Goal: Information Seeking & Learning: Learn about a topic

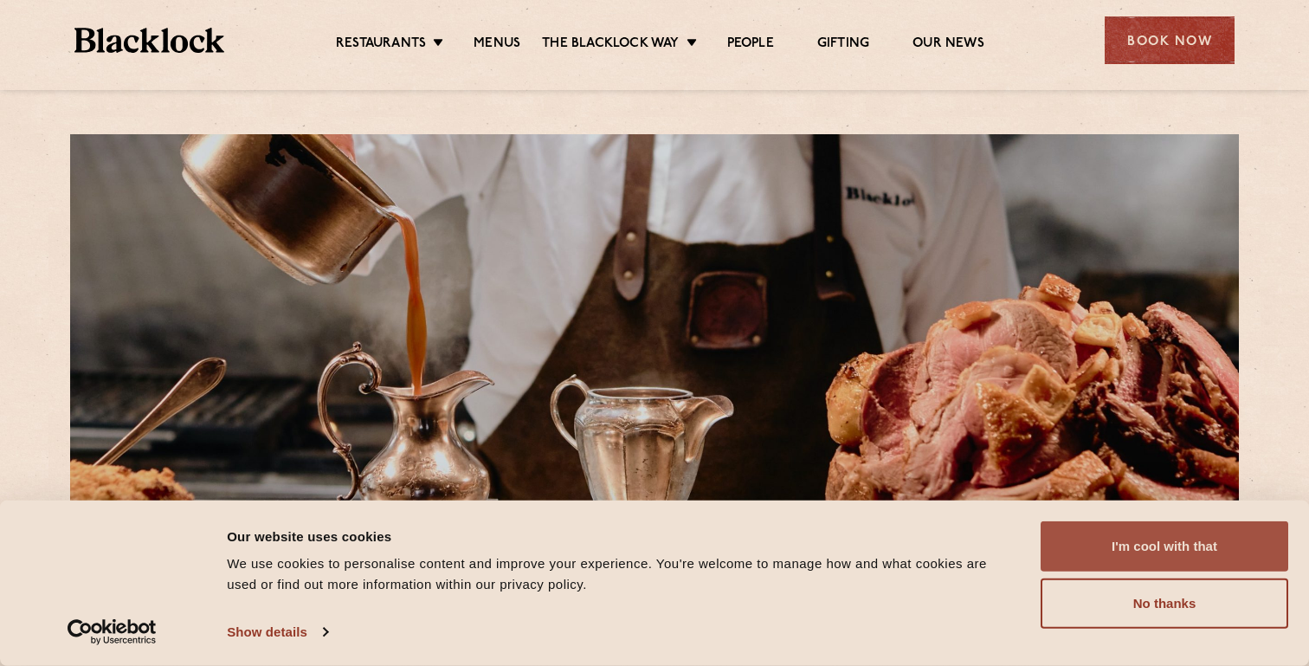
click at [1200, 539] on button "I'm cool with that" at bounding box center [1164, 546] width 248 height 50
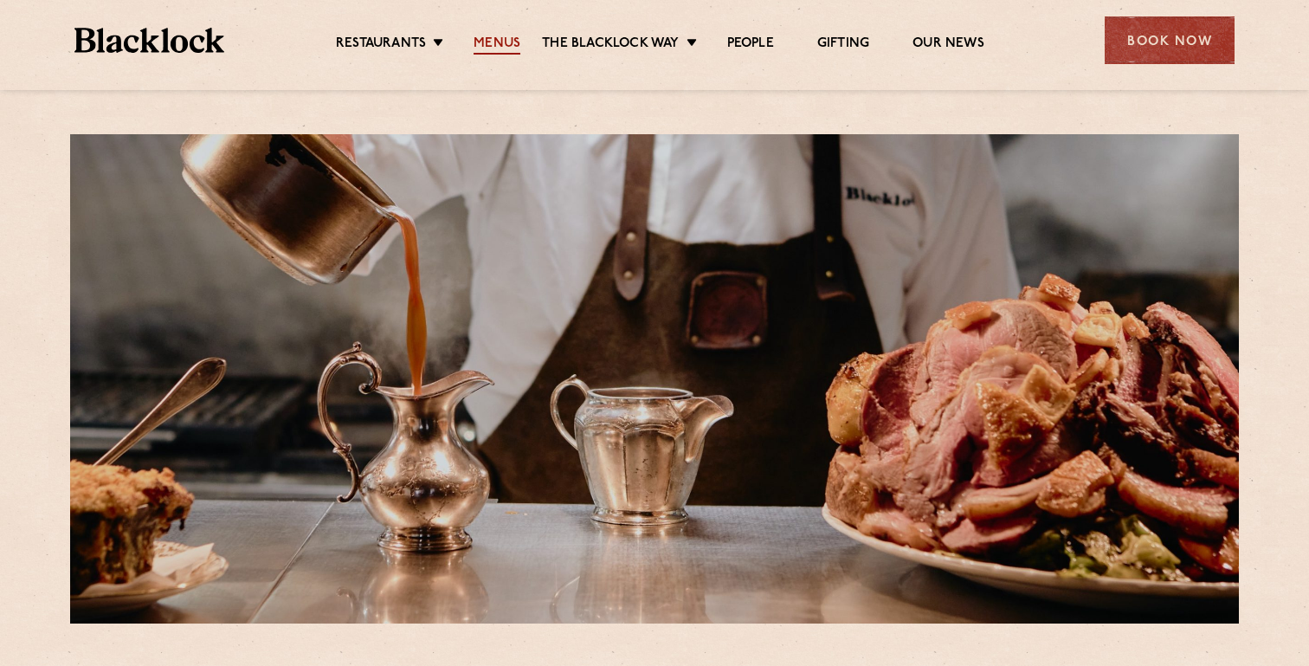
click at [504, 40] on link "Menus" at bounding box center [496, 44] width 47 height 19
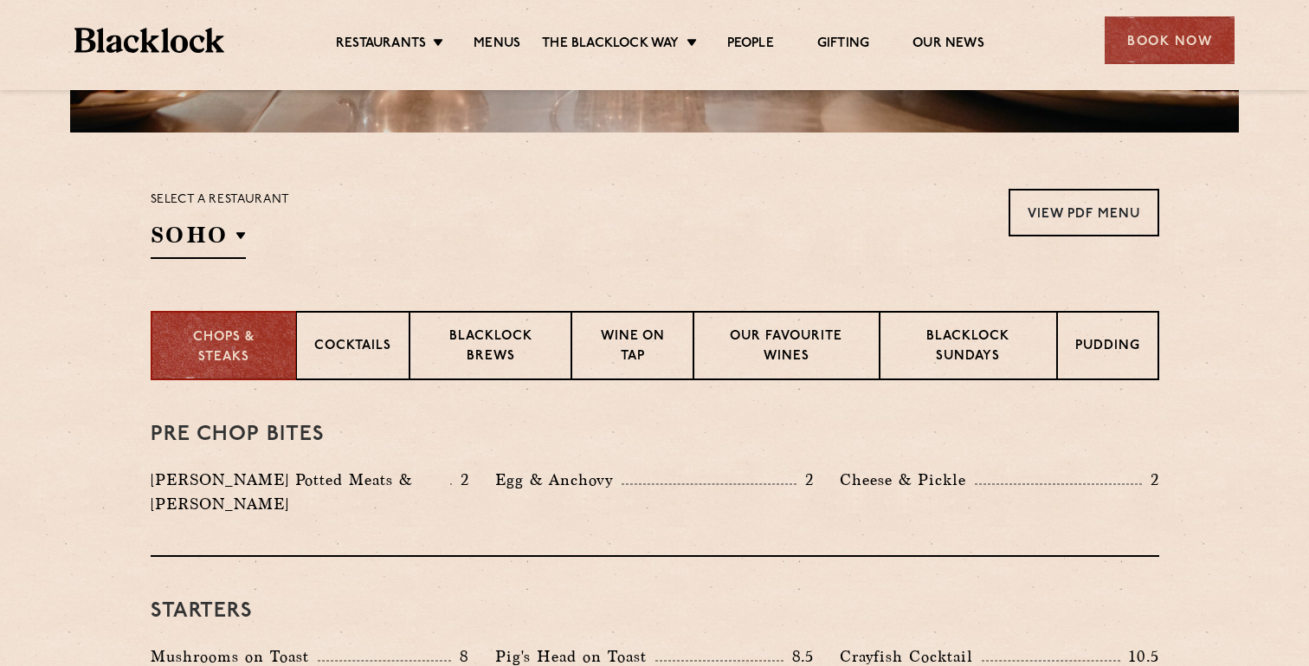
scroll to position [658, 0]
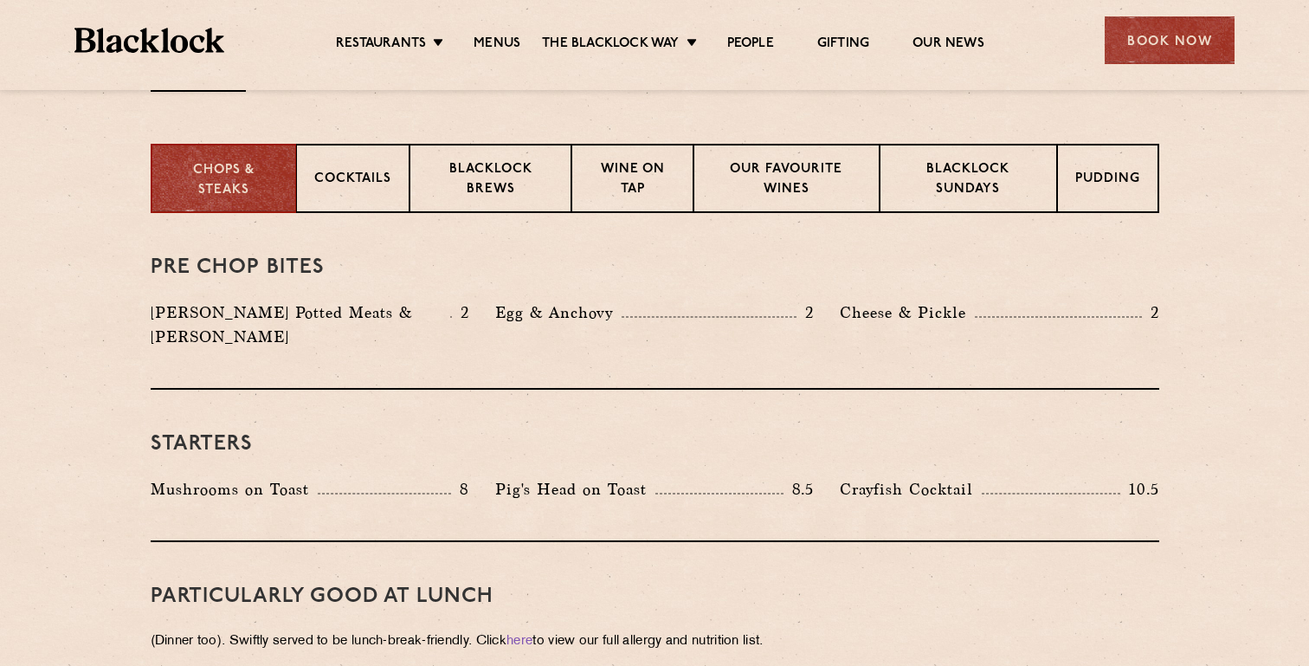
click at [471, 231] on div "Pre Chop Bites Blacklock Potted Meats & Kimchi 2 Egg & Anchovy 2 Cheese & Pickl…" at bounding box center [655, 301] width 1008 height 177
click at [492, 192] on p "Blacklock Brews" at bounding box center [491, 180] width 126 height 41
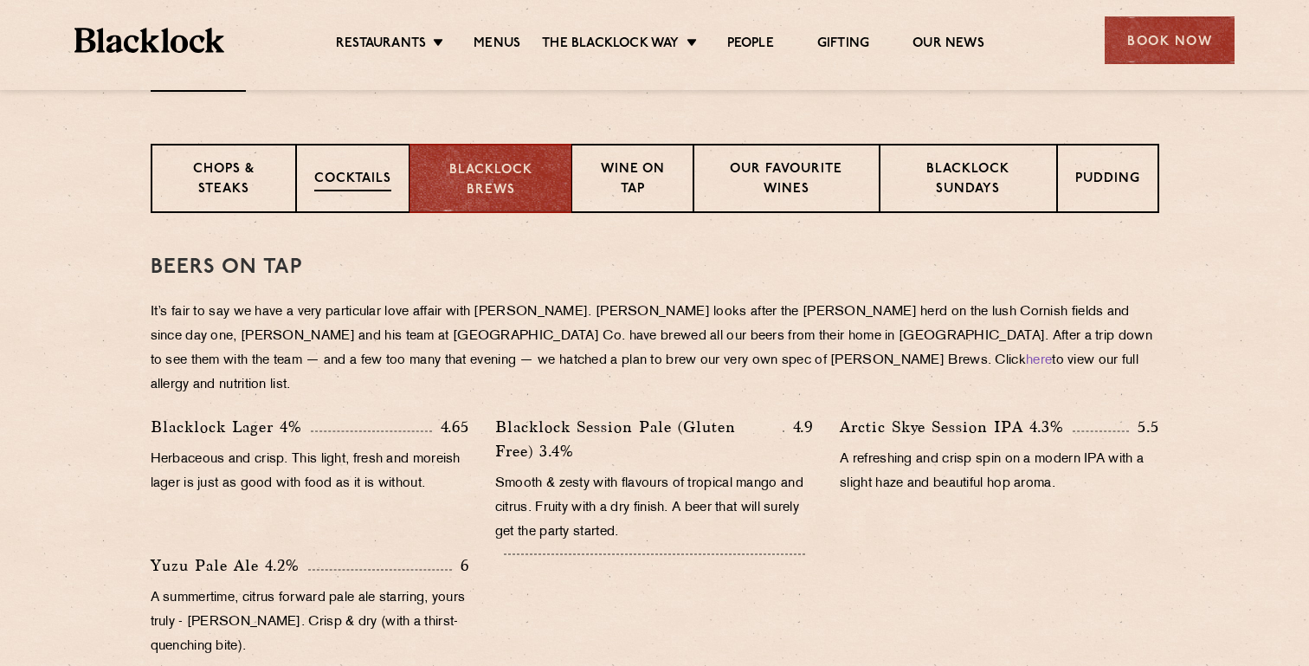
click at [371, 200] on div "Cocktails" at bounding box center [352, 178] width 113 height 69
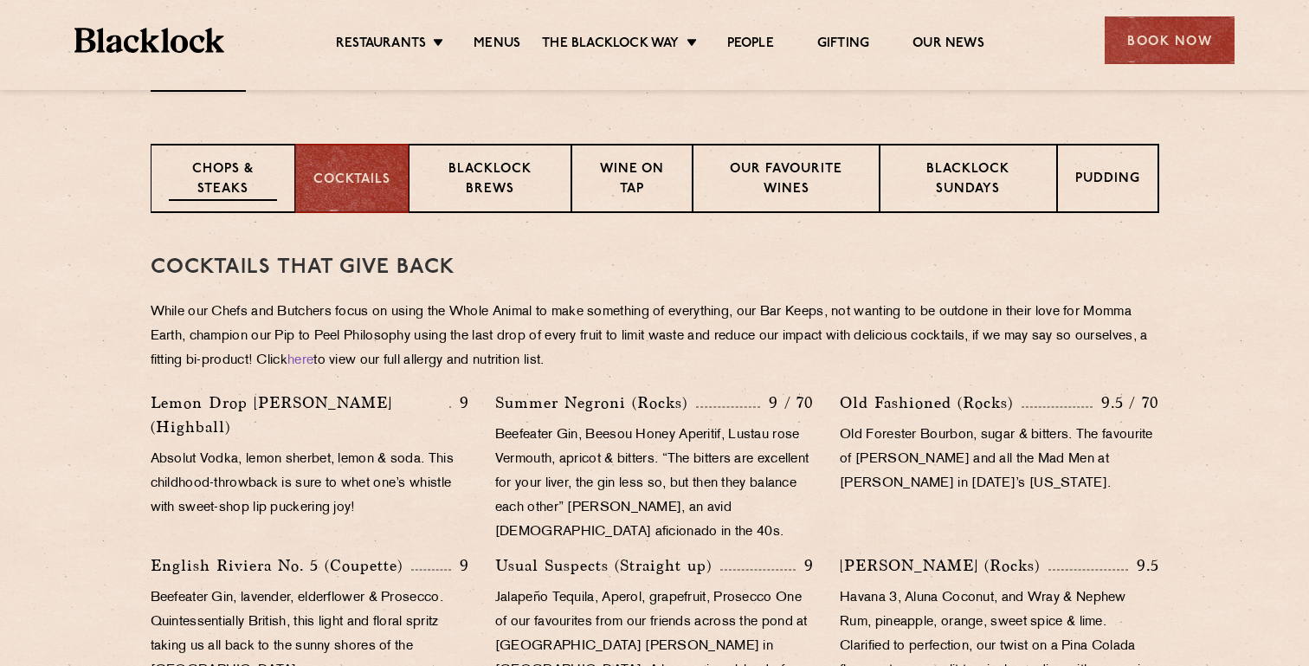
click at [246, 177] on p "Chops & Steaks" at bounding box center [223, 180] width 108 height 41
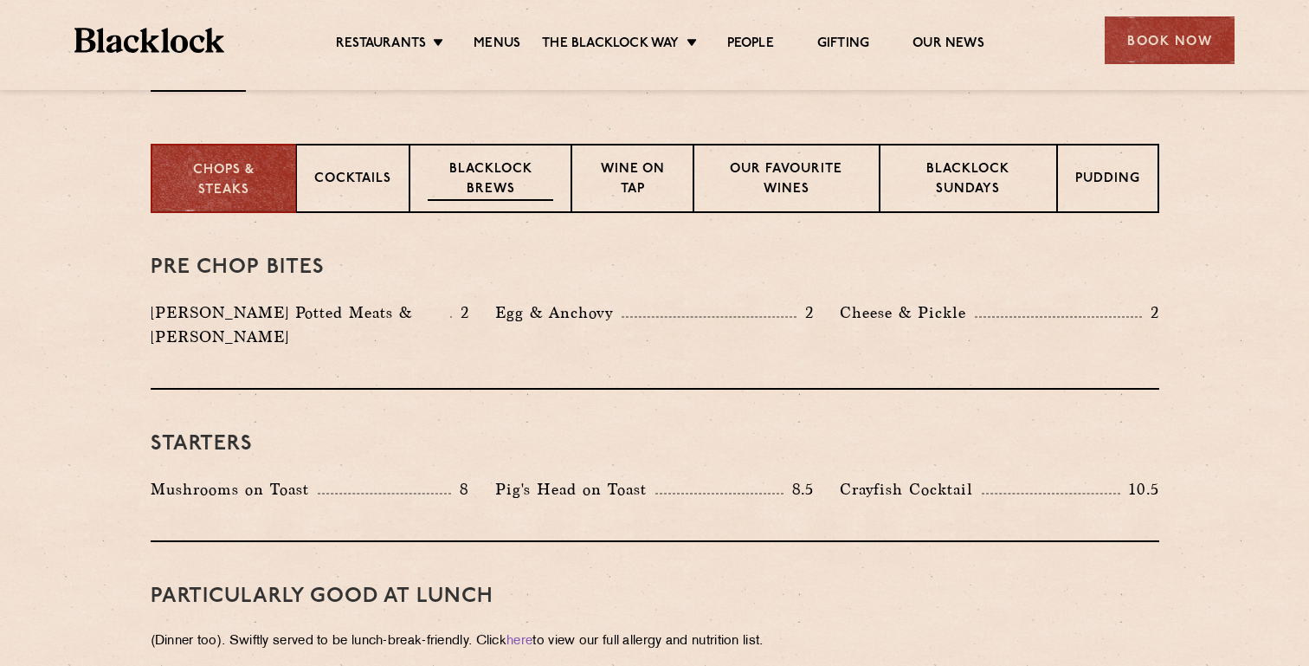
click at [457, 194] on p "Blacklock Brews" at bounding box center [491, 180] width 126 height 41
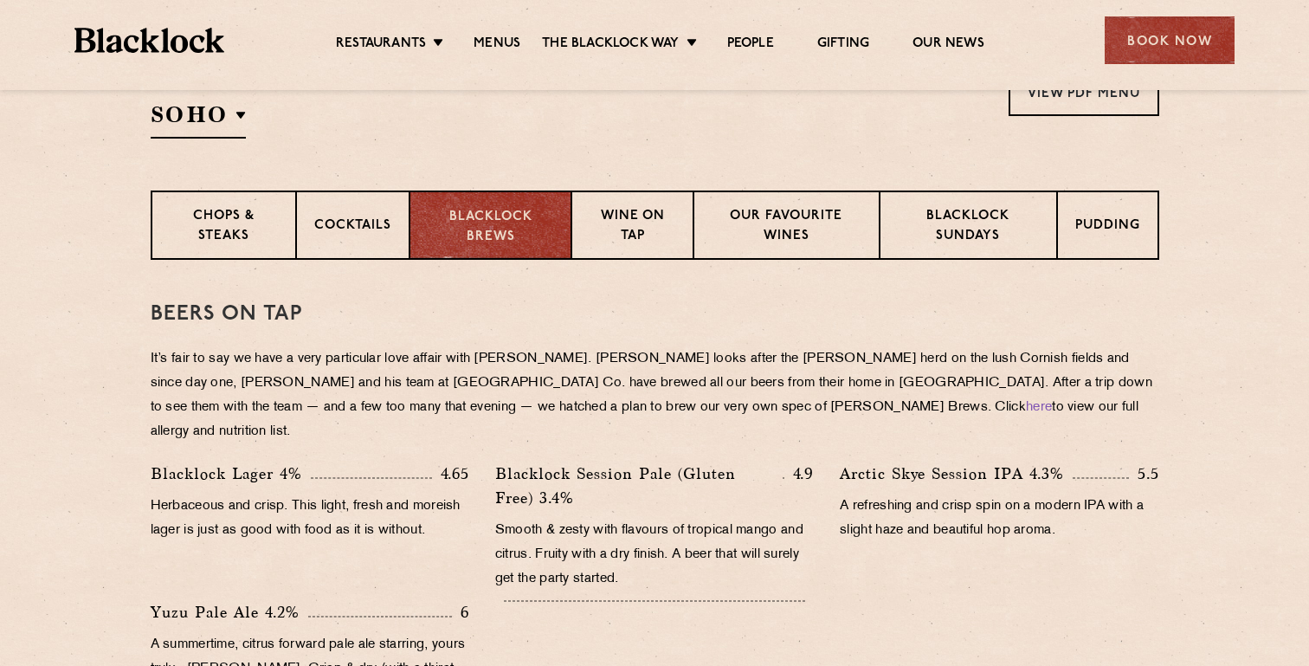
scroll to position [644, 0]
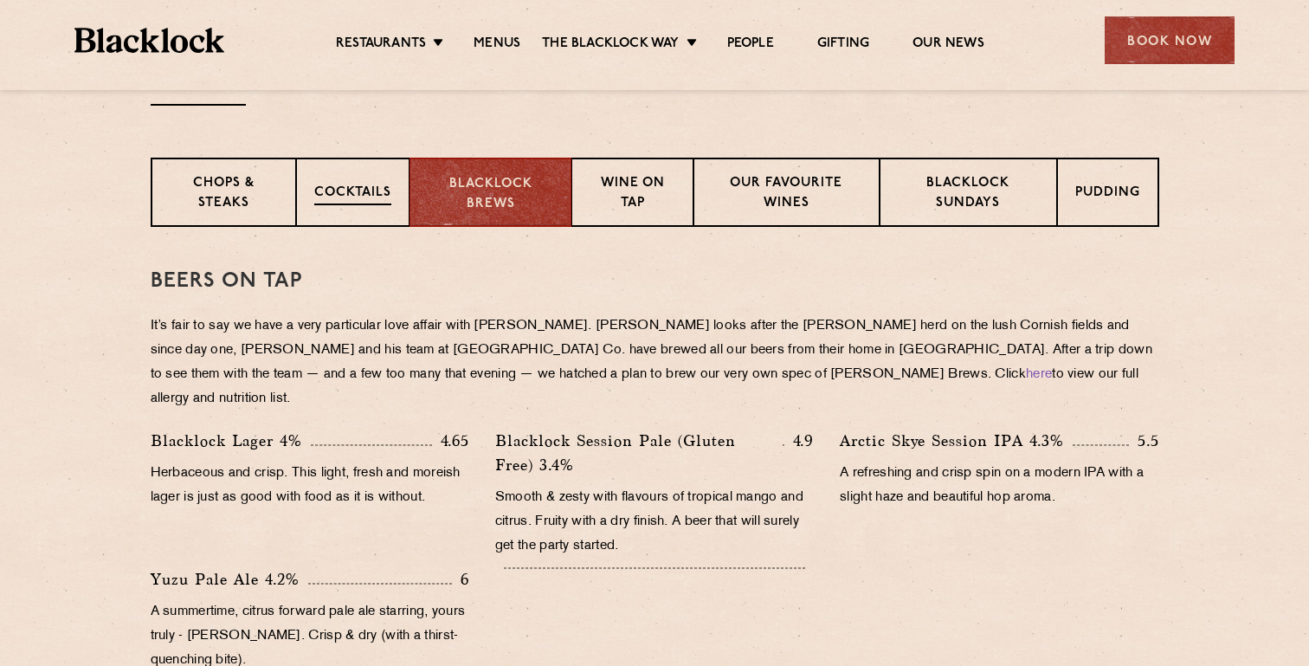
click at [343, 203] on p "Cocktails" at bounding box center [352, 194] width 77 height 22
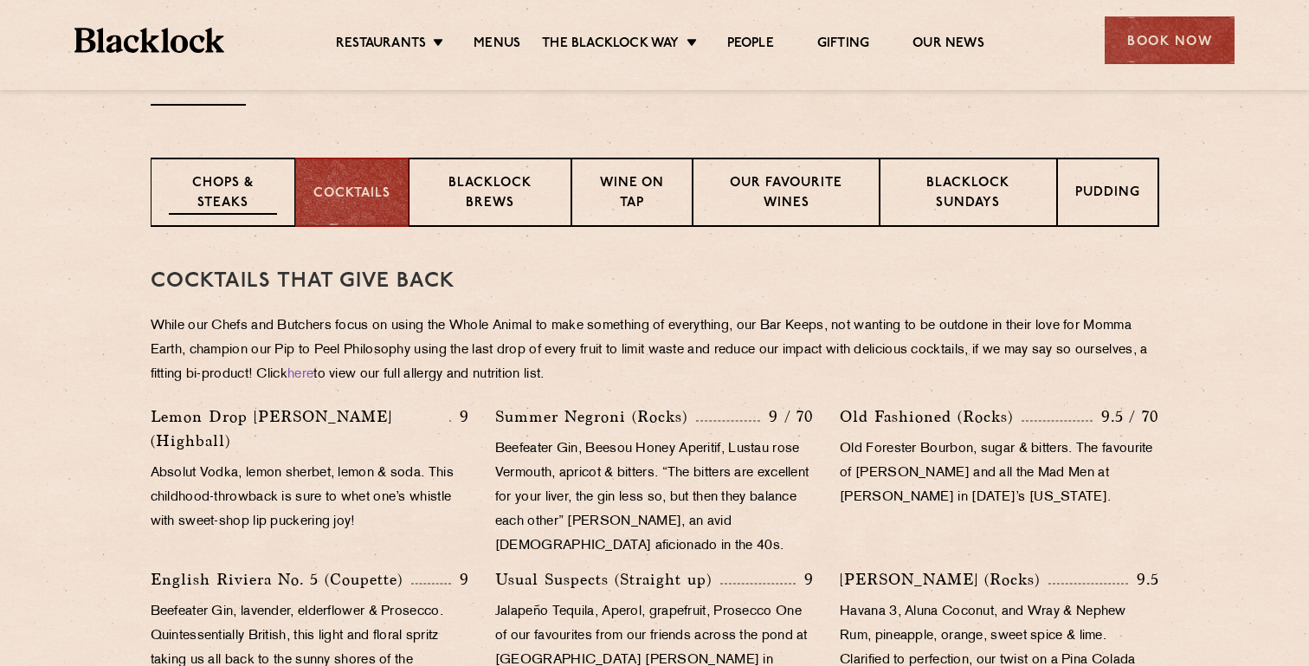
click at [262, 186] on p "Chops & Steaks" at bounding box center [223, 194] width 108 height 41
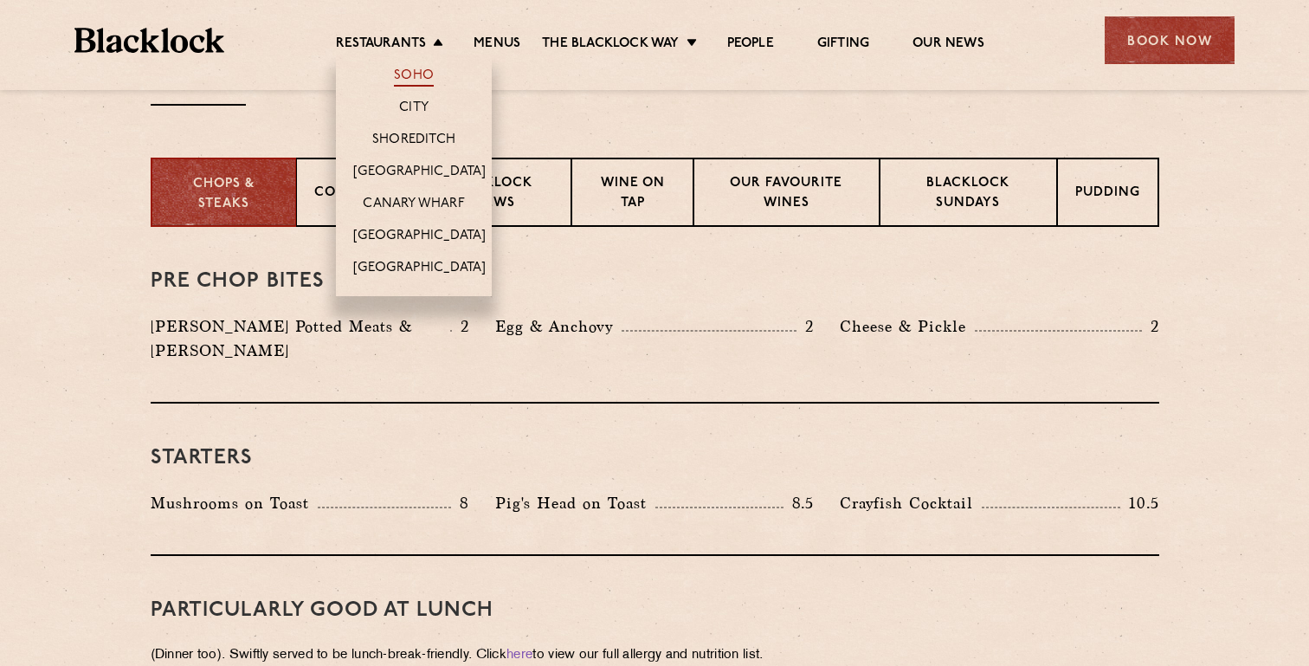
click at [415, 76] on link "Soho" at bounding box center [414, 77] width 40 height 19
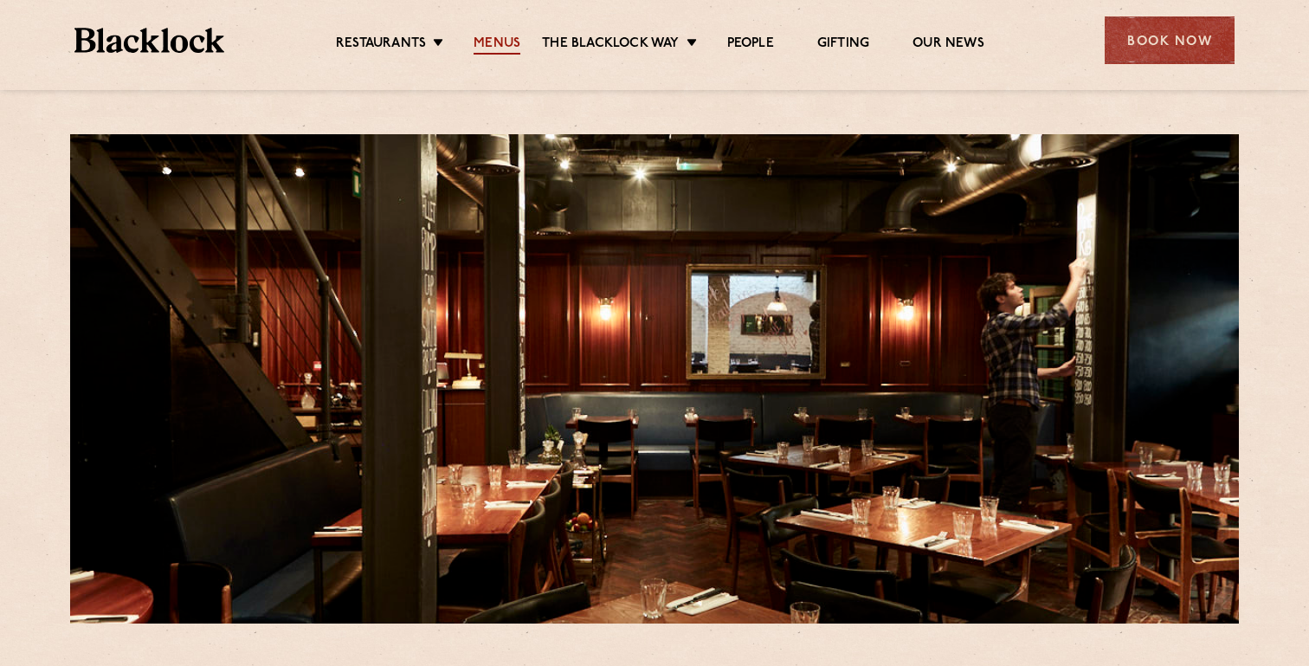
click at [494, 39] on link "Menus" at bounding box center [496, 44] width 47 height 19
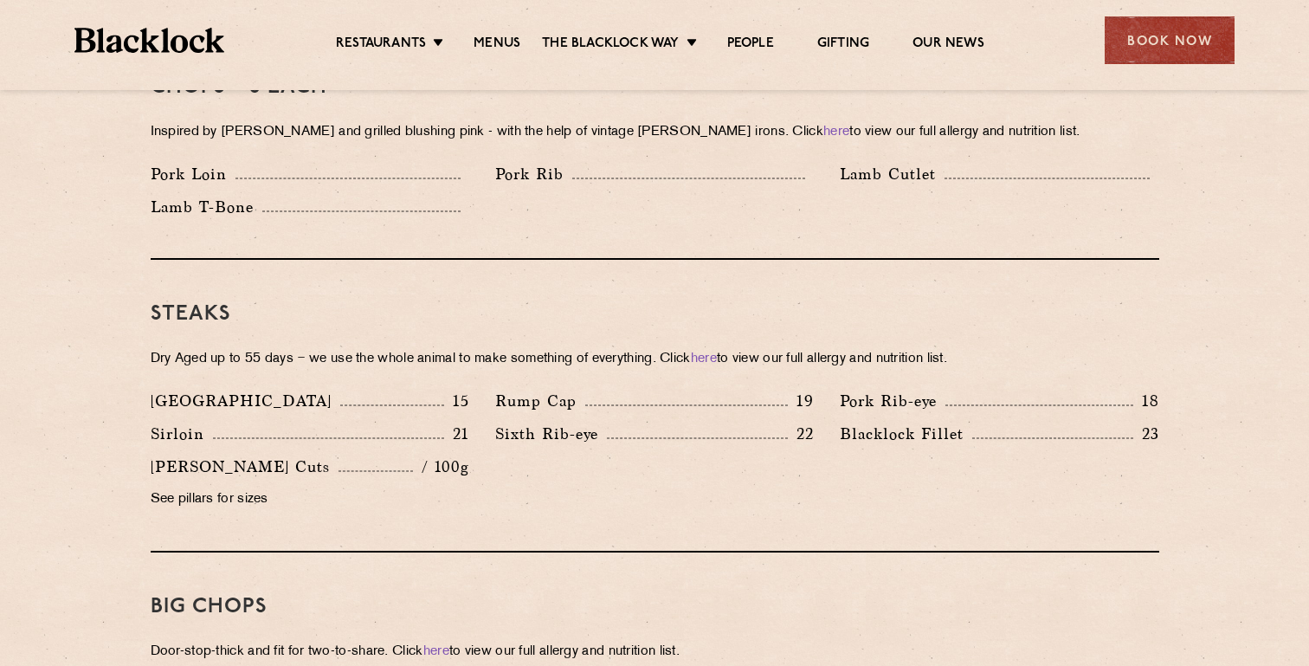
scroll to position [1469, 0]
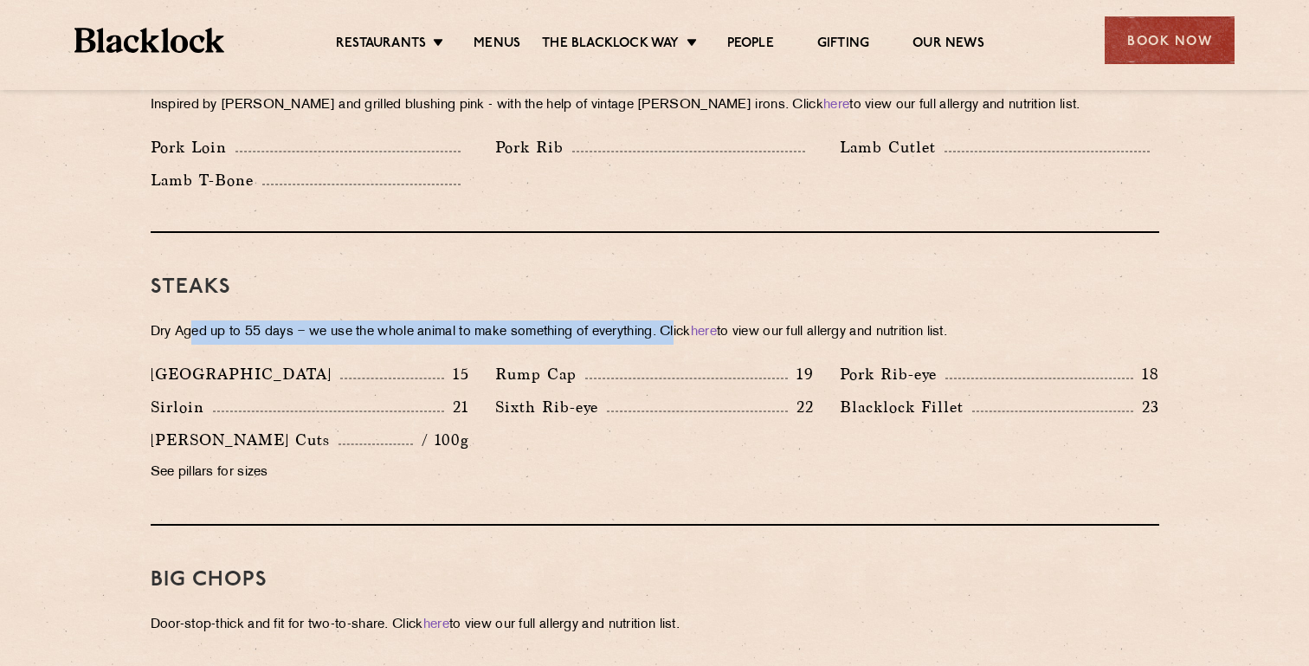
drag, startPoint x: 194, startPoint y: 306, endPoint x: 688, endPoint y: 307, distance: 494.2
click at [688, 320] on p "Dry Aged up to 55 days − we use the whole animal to make something of everythin…" at bounding box center [655, 332] width 1008 height 24
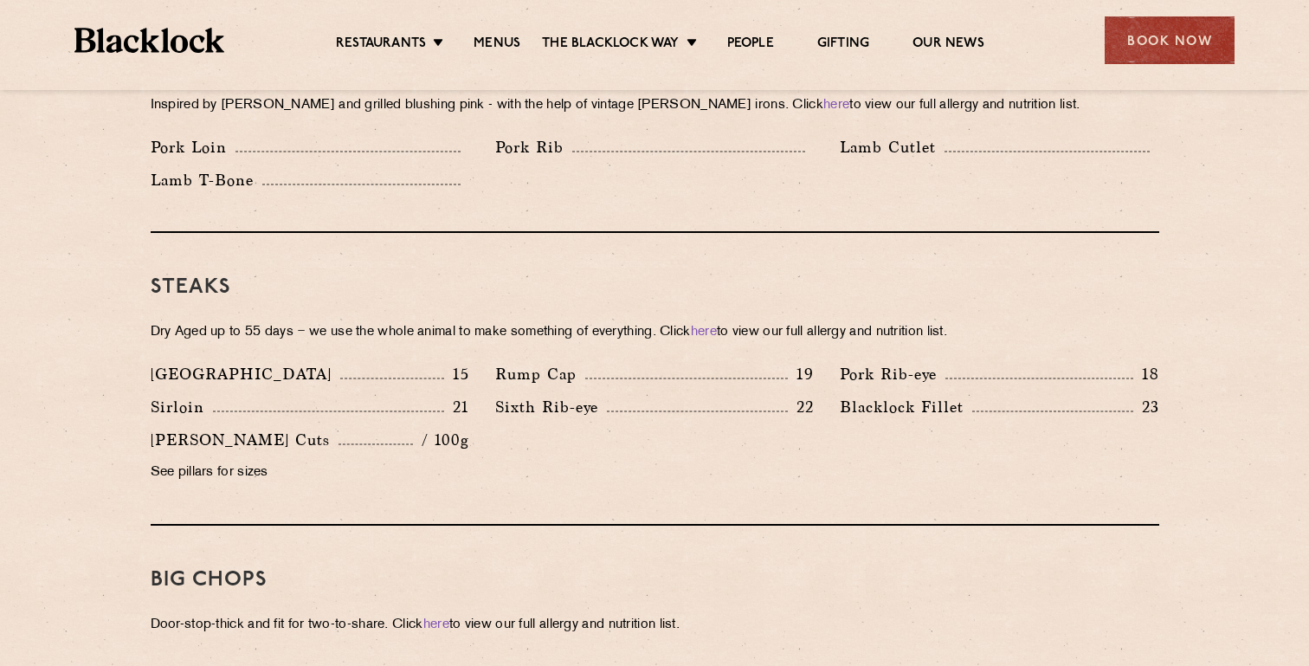
click at [839, 320] on p "Dry Aged up to 55 days − we use the whole animal to make something of everythin…" at bounding box center [655, 332] width 1008 height 24
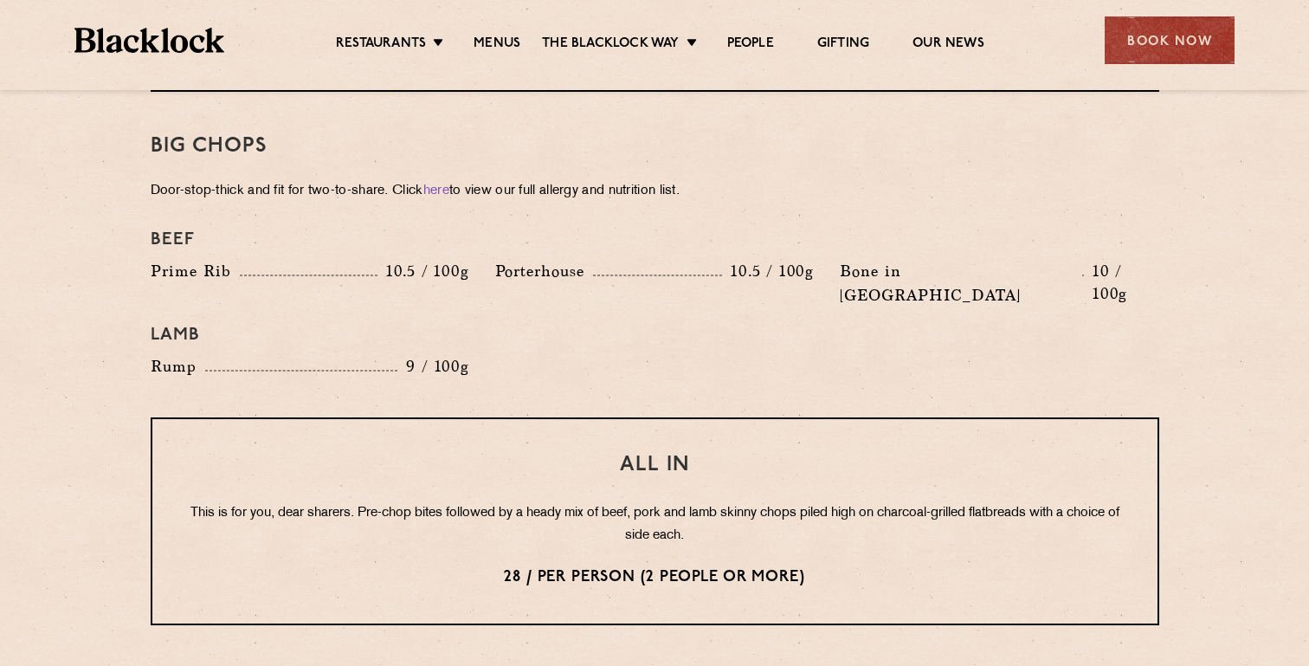
scroll to position [2378, 0]
